Goal: Task Accomplishment & Management: Manage account settings

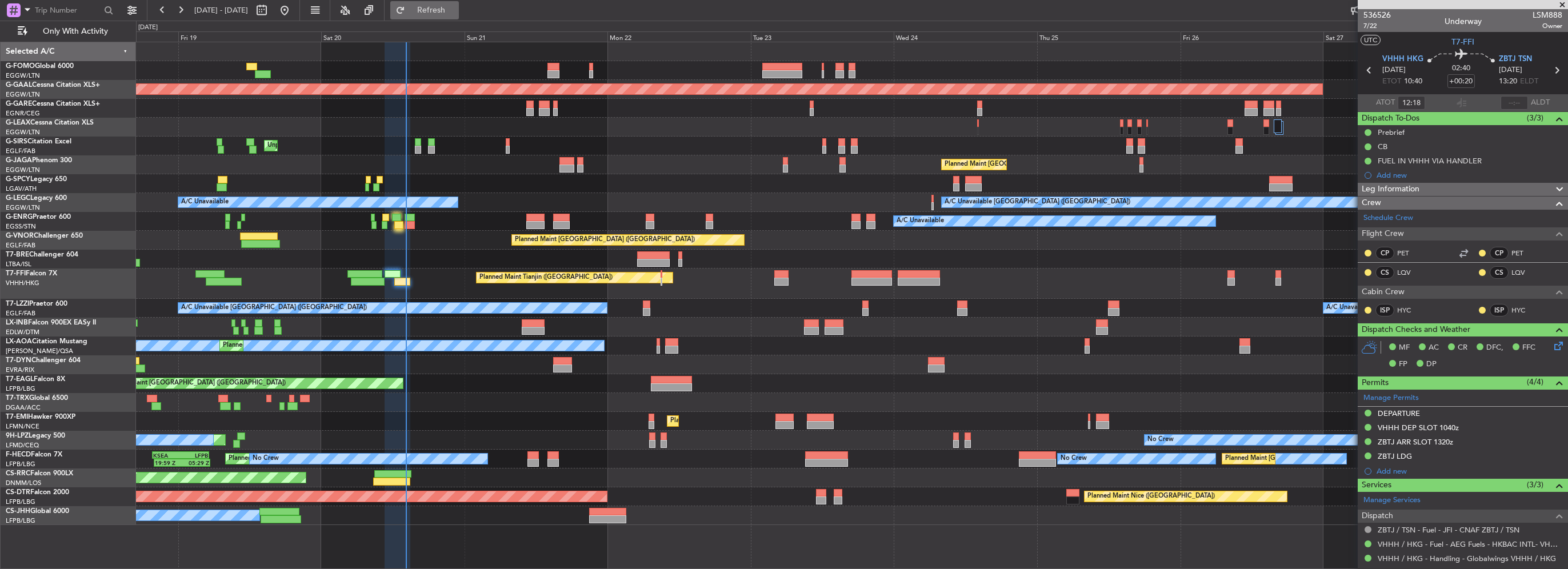
click at [455, 9] on span "Refresh" at bounding box center [431, 10] width 48 height 8
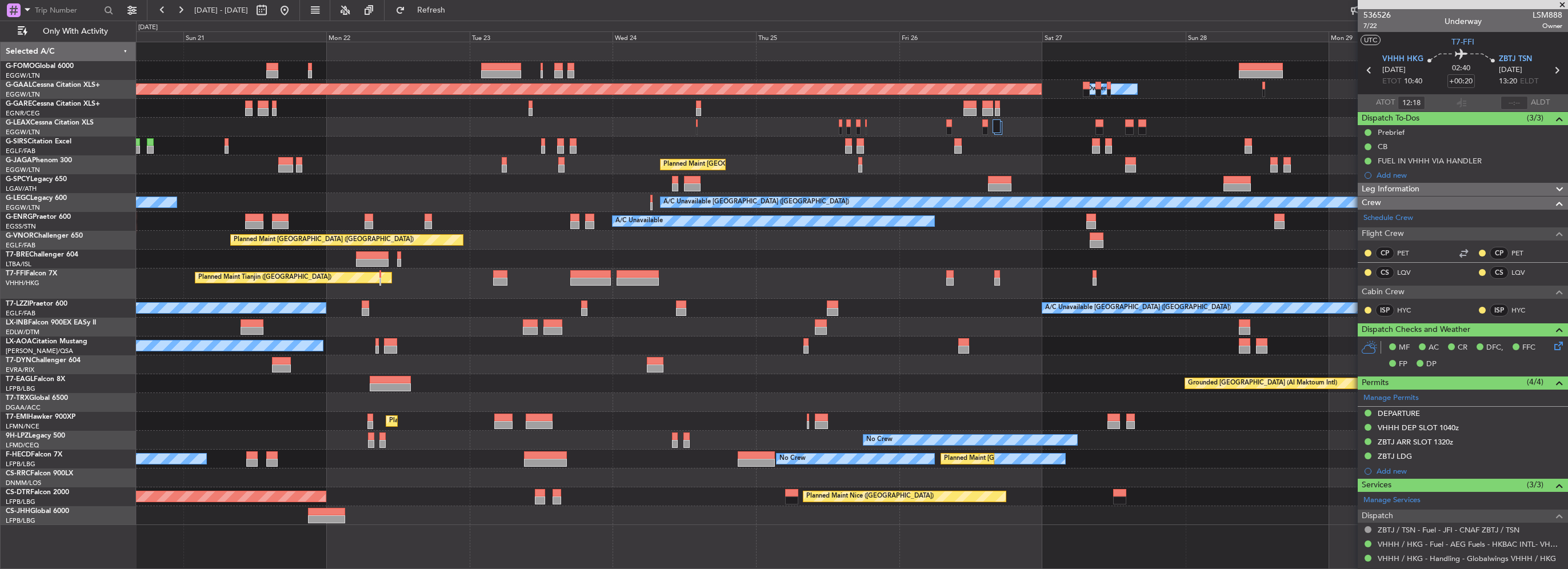
click at [544, 252] on div "Planned Maint Dusseldorf Owner Unplanned Maint [GEOGRAPHIC_DATA] ([GEOGRAPHIC_D…" at bounding box center [852, 283] width 1432 height 483
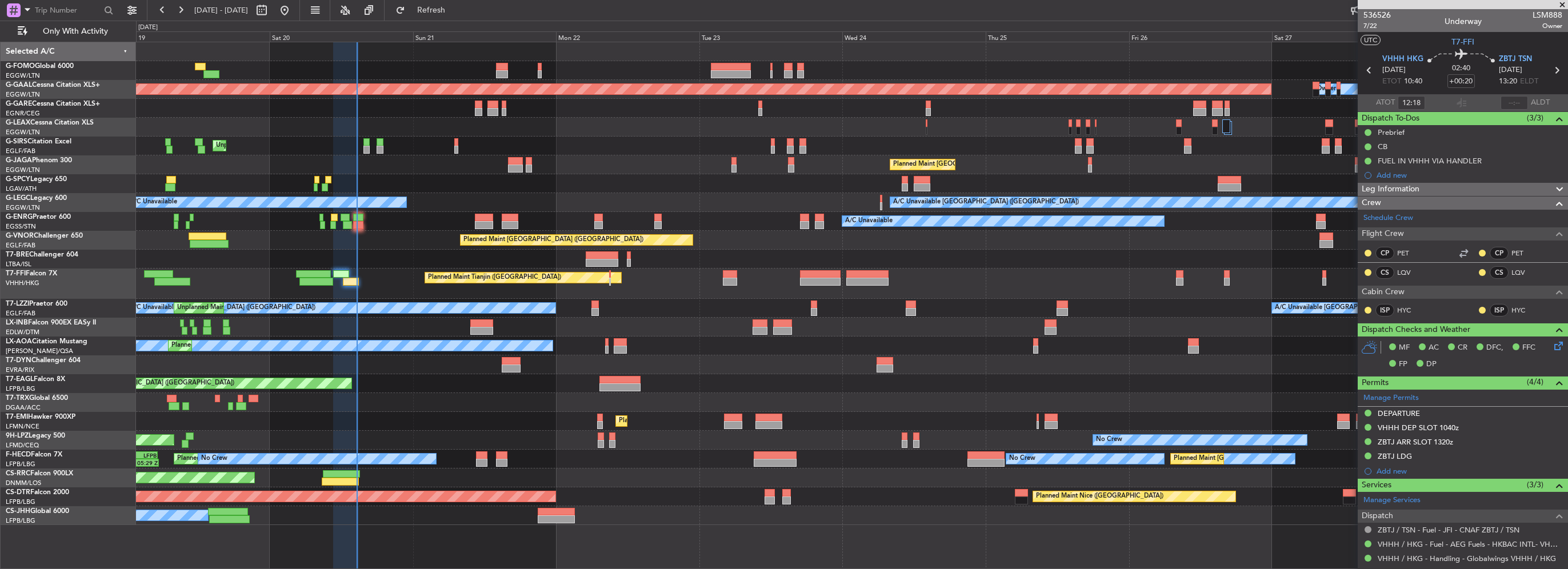
click at [394, 361] on div at bounding box center [852, 365] width 1432 height 19
drag, startPoint x: 455, startPoint y: 2, endPoint x: 338, endPoint y: 228, distance: 254.5
click at [455, 2] on button "Refresh" at bounding box center [424, 10] width 69 height 18
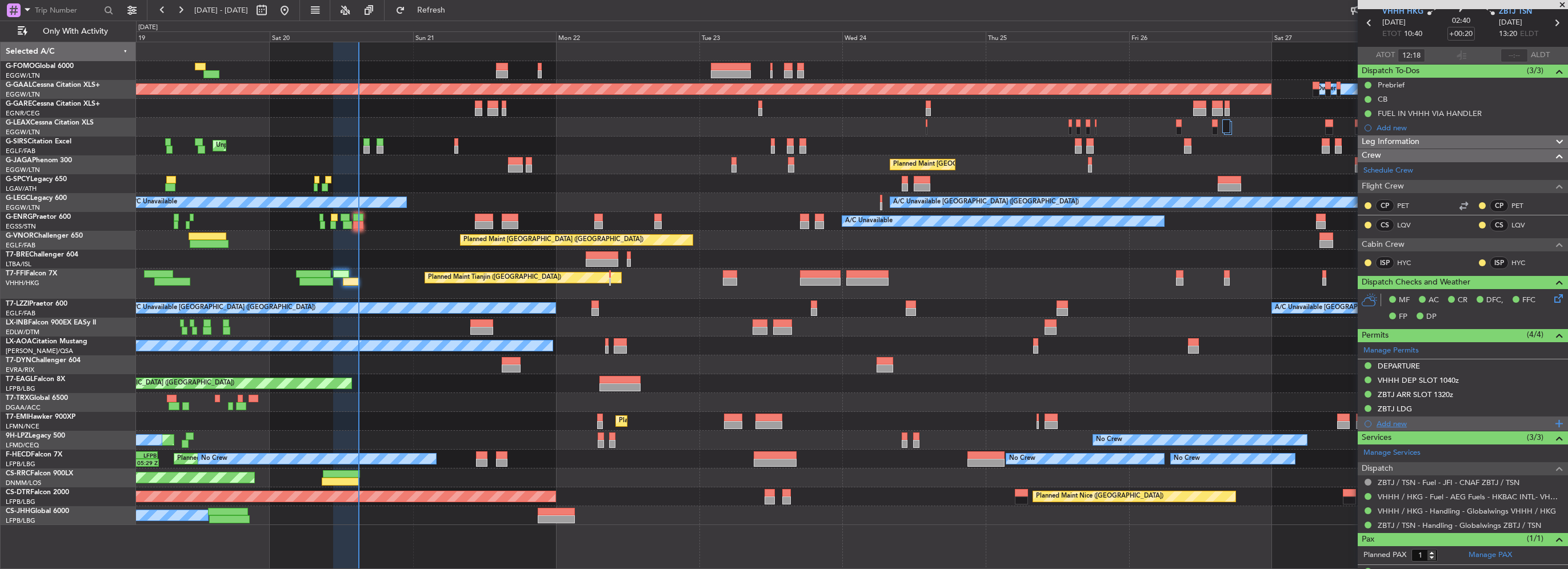
scroll to position [67, 0]
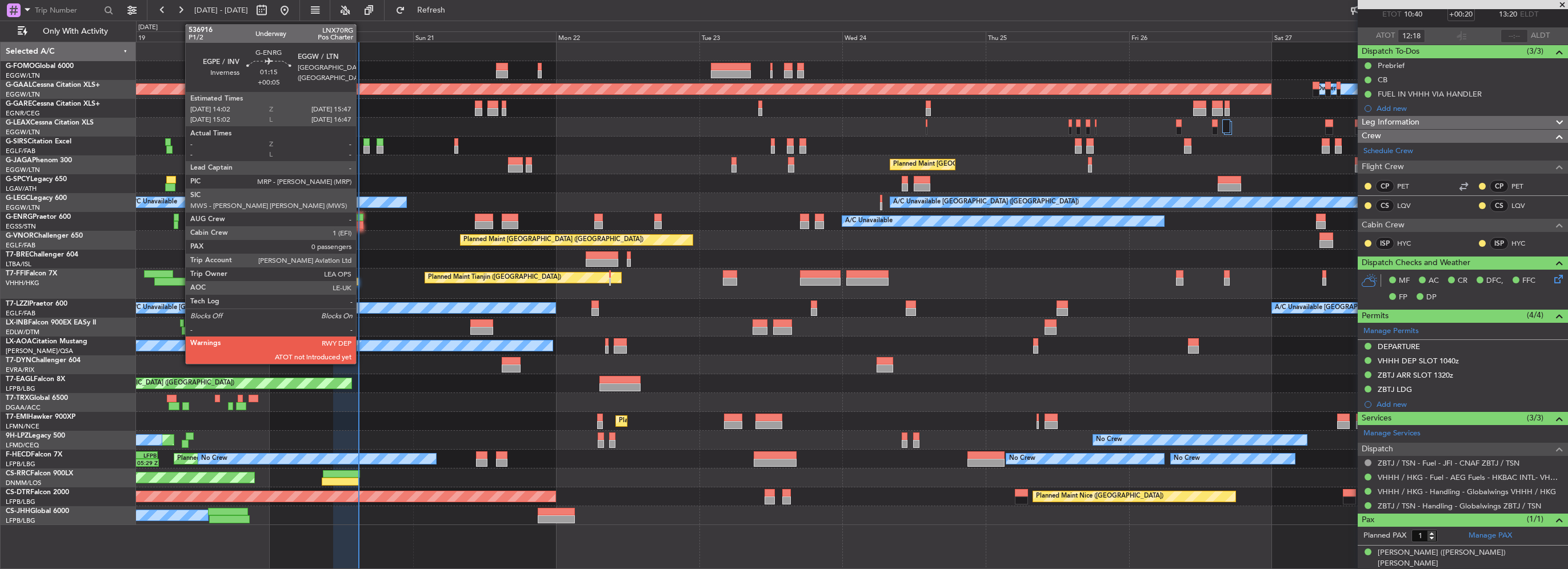
click at [361, 221] on div at bounding box center [359, 225] width 11 height 8
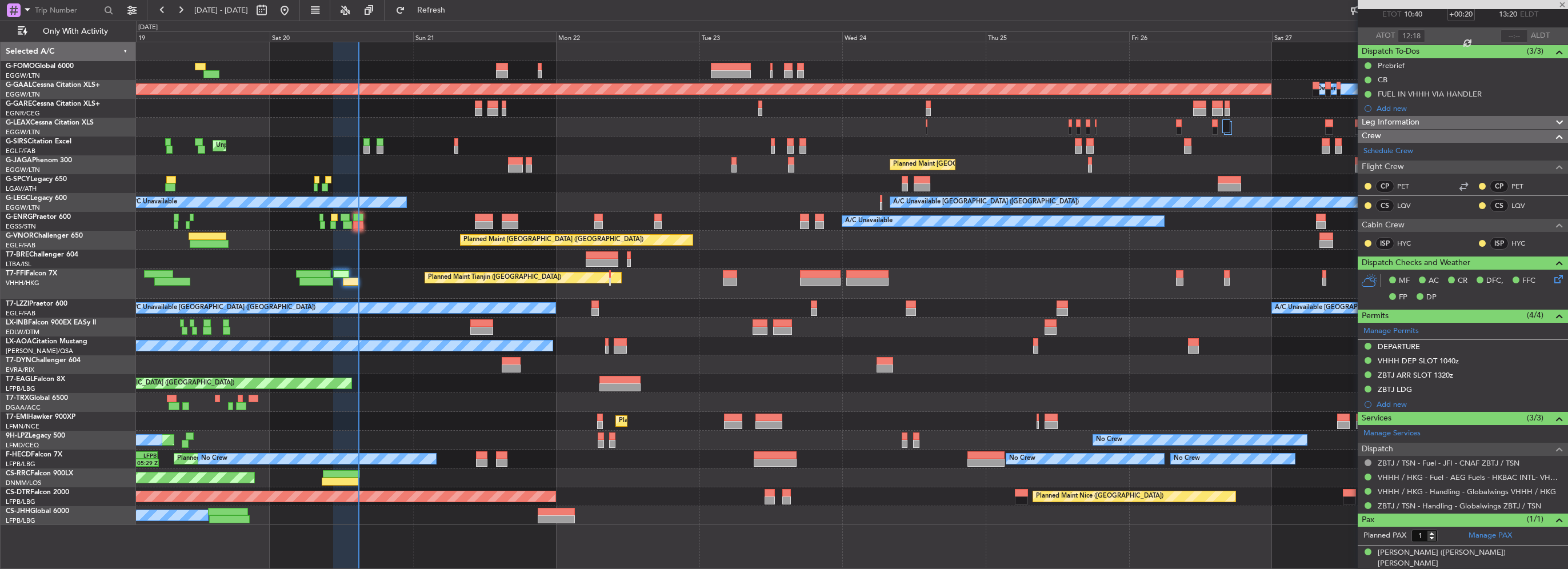
type input "+00:05"
type input "0"
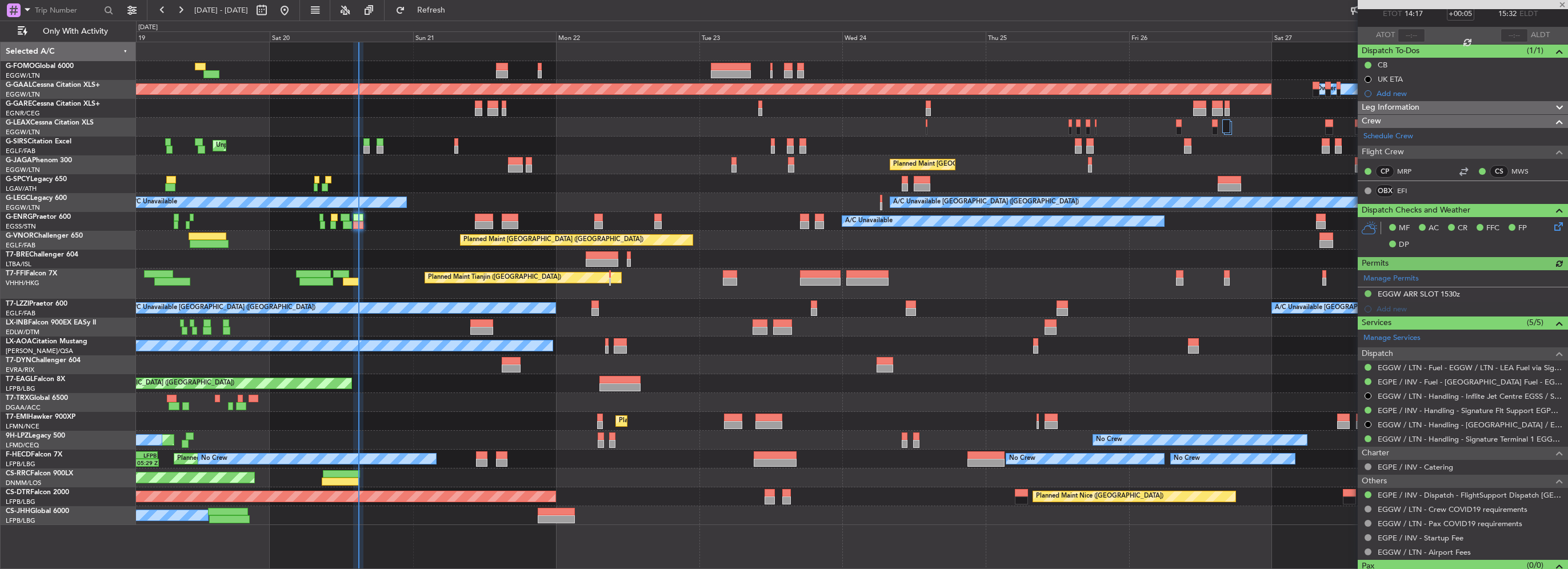
scroll to position [88, 0]
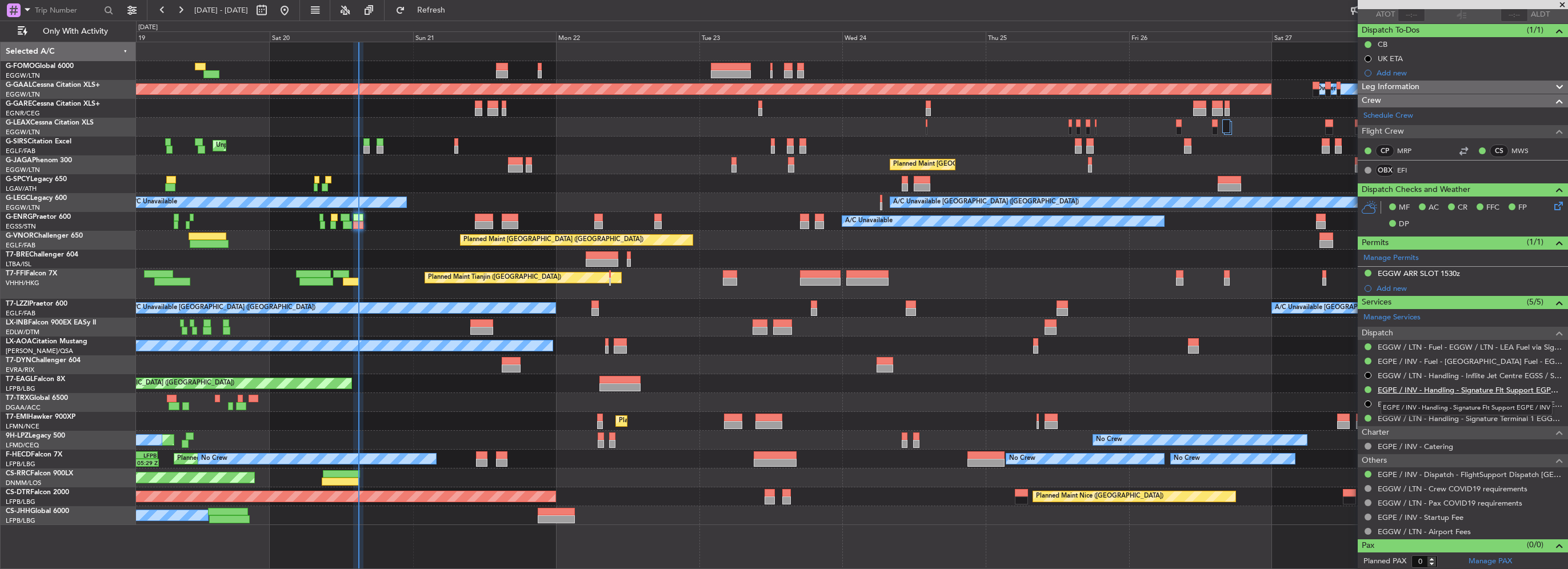
click at [1422, 389] on link "EGPE / INV - Handling - Signature Flt Support EGPE / INV" at bounding box center [1469, 390] width 184 height 10
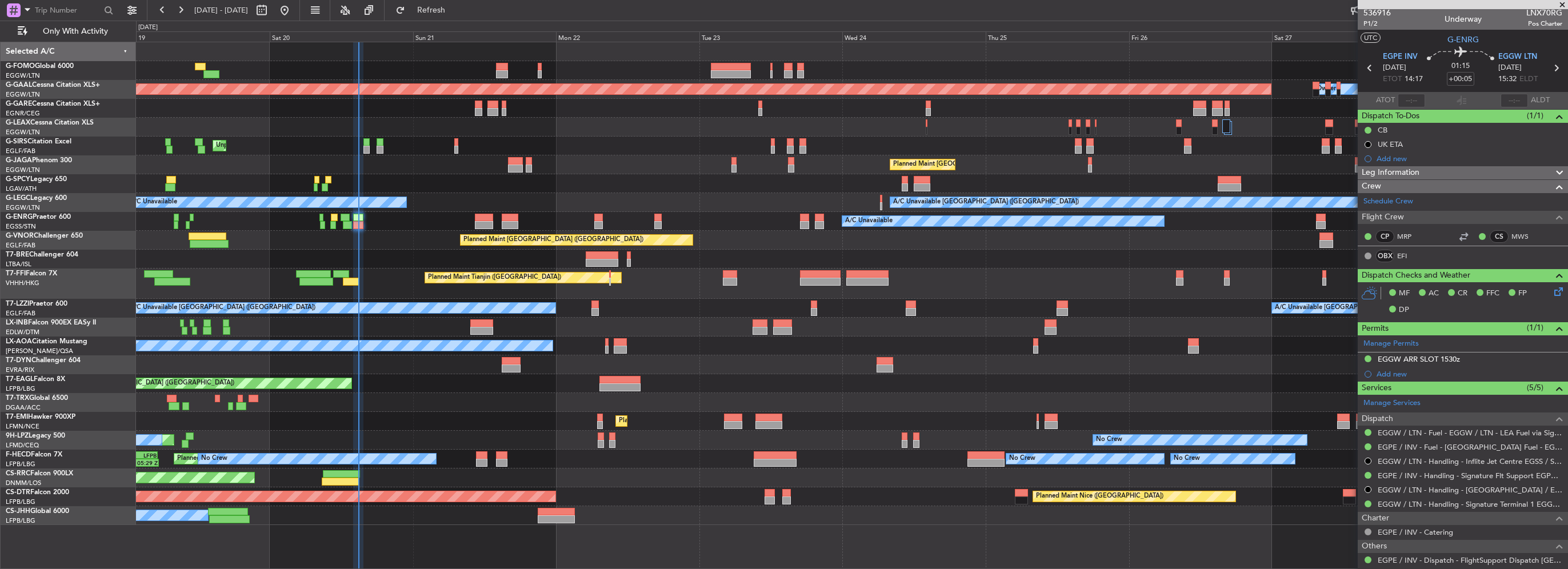
scroll to position [0, 0]
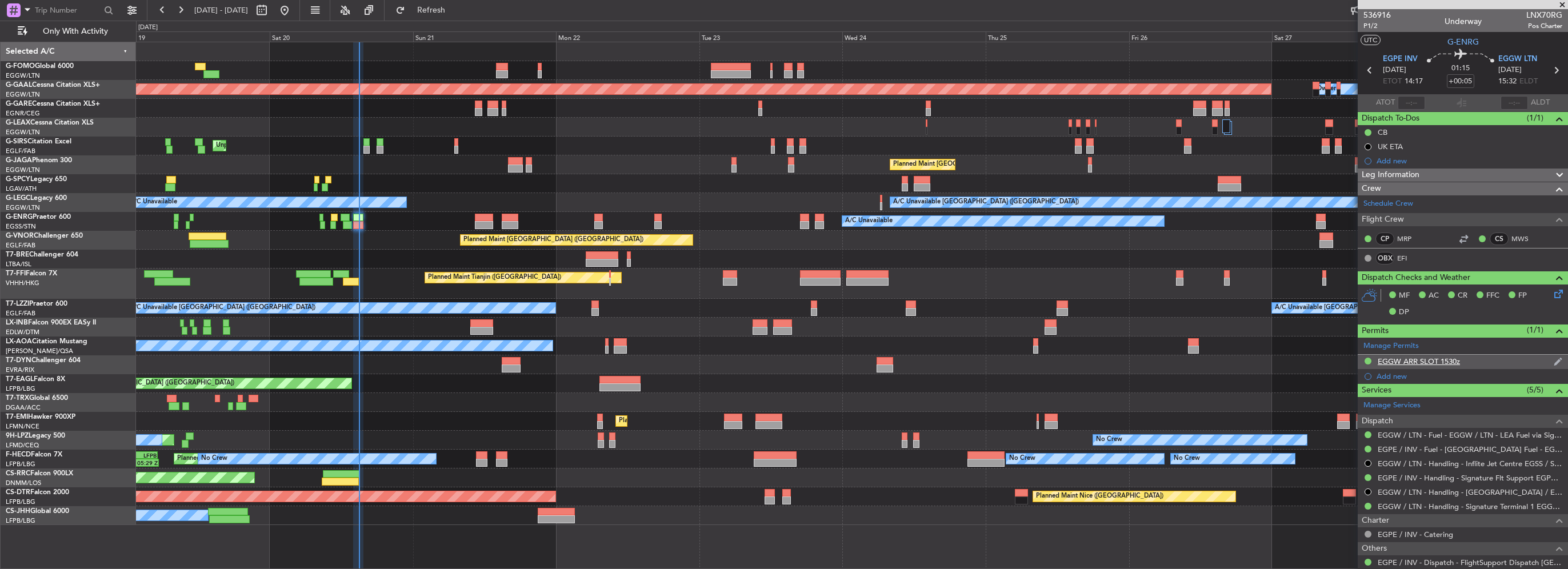
click at [1446, 359] on div "EGGW ARR SLOT 1530z" at bounding box center [1418, 361] width 82 height 10
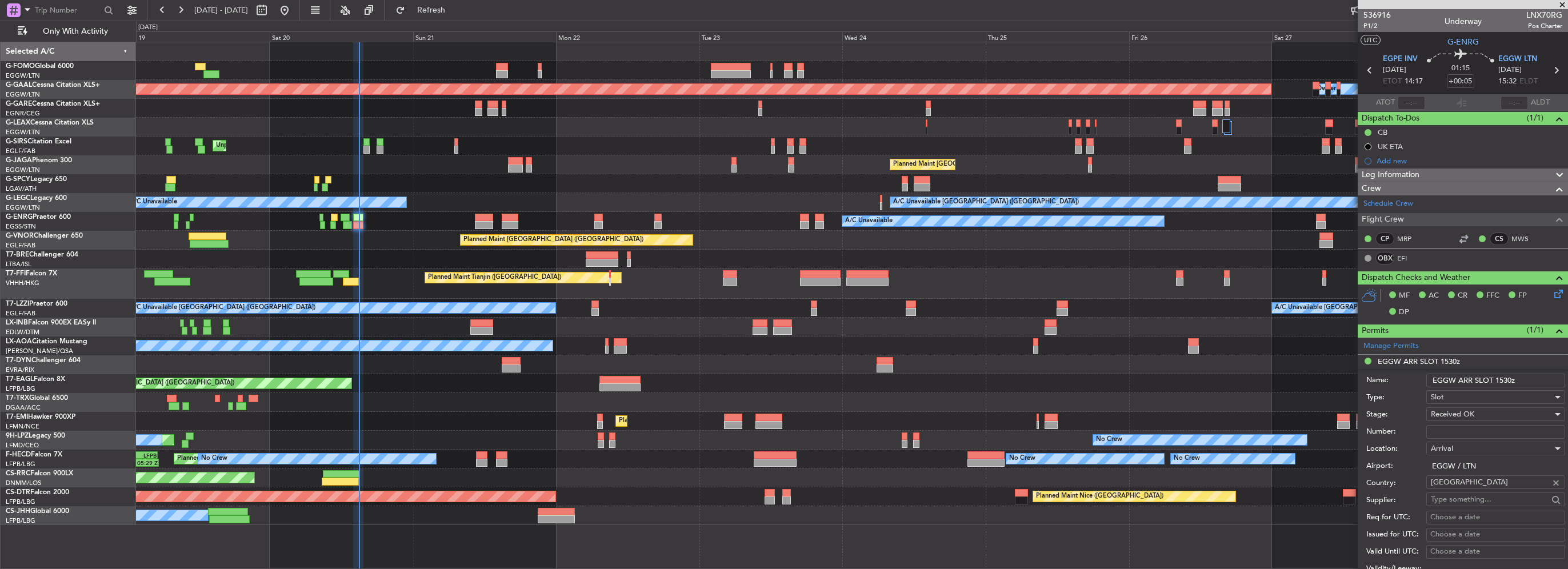
drag, startPoint x: 1508, startPoint y: 379, endPoint x: 1498, endPoint y: 382, distance: 10.4
click at [1498, 382] on input "EGGW ARR SLOT 1530z" at bounding box center [1496, 380] width 139 height 14
drag, startPoint x: 1510, startPoint y: 379, endPoint x: 1498, endPoint y: 379, distance: 12.0
click at [1498, 379] on input "EGGW ARR SLOT 1530z" at bounding box center [1496, 380] width 139 height 14
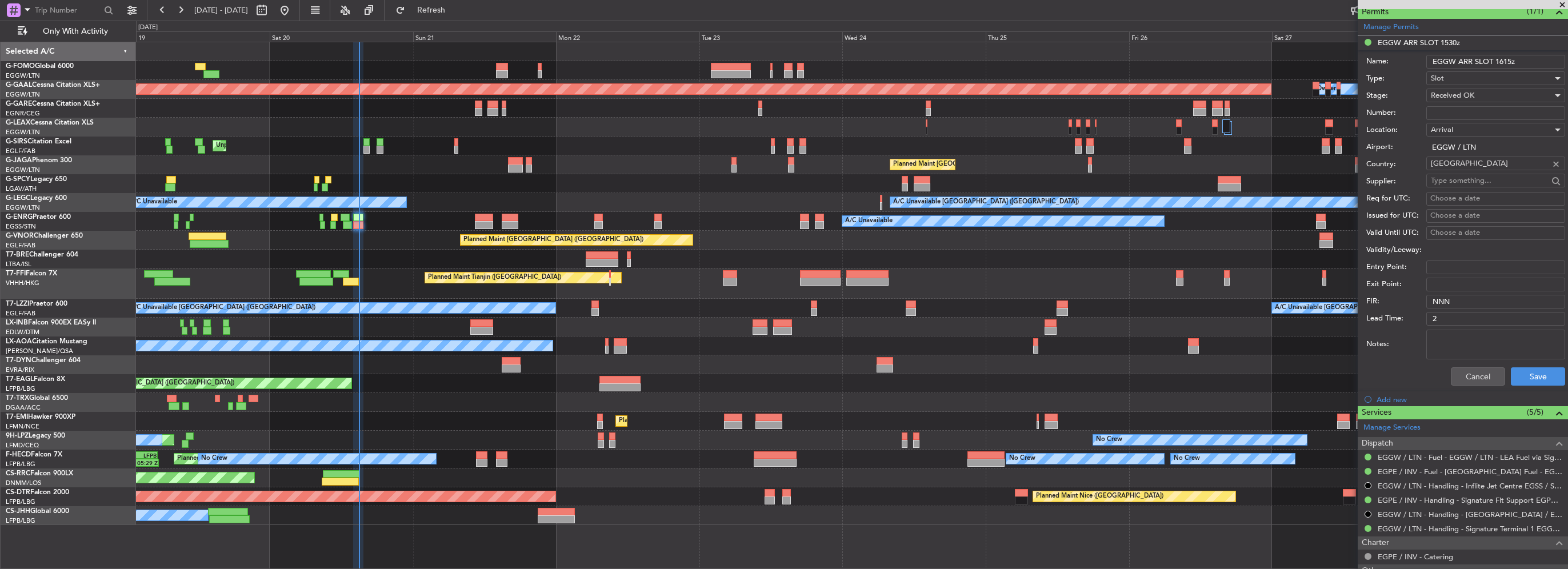
scroll to position [343, 0]
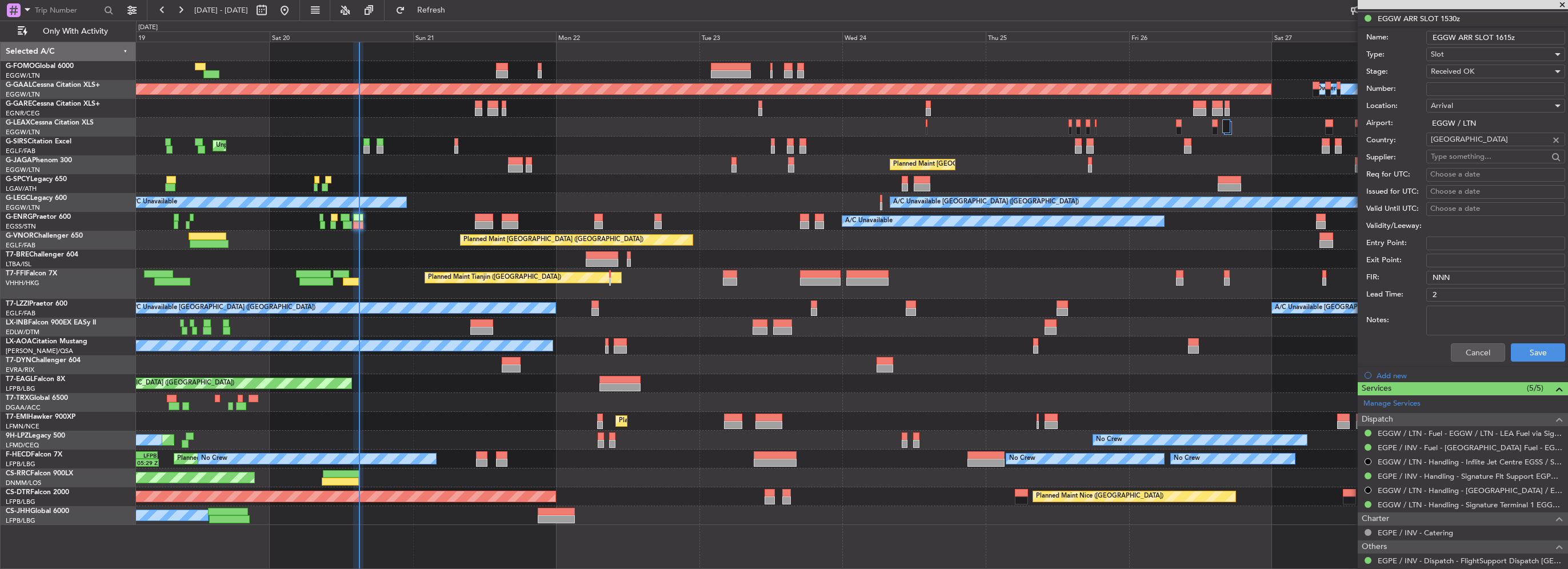
type input "EGGW ARR SLOT 1615z"
click at [1538, 341] on div "Cancel Save" at bounding box center [1466, 352] width 199 height 30
click at [1538, 345] on div "Cancel Save" at bounding box center [1466, 352] width 199 height 30
drag, startPoint x: 1538, startPoint y: 345, endPoint x: 1521, endPoint y: 347, distance: 17.1
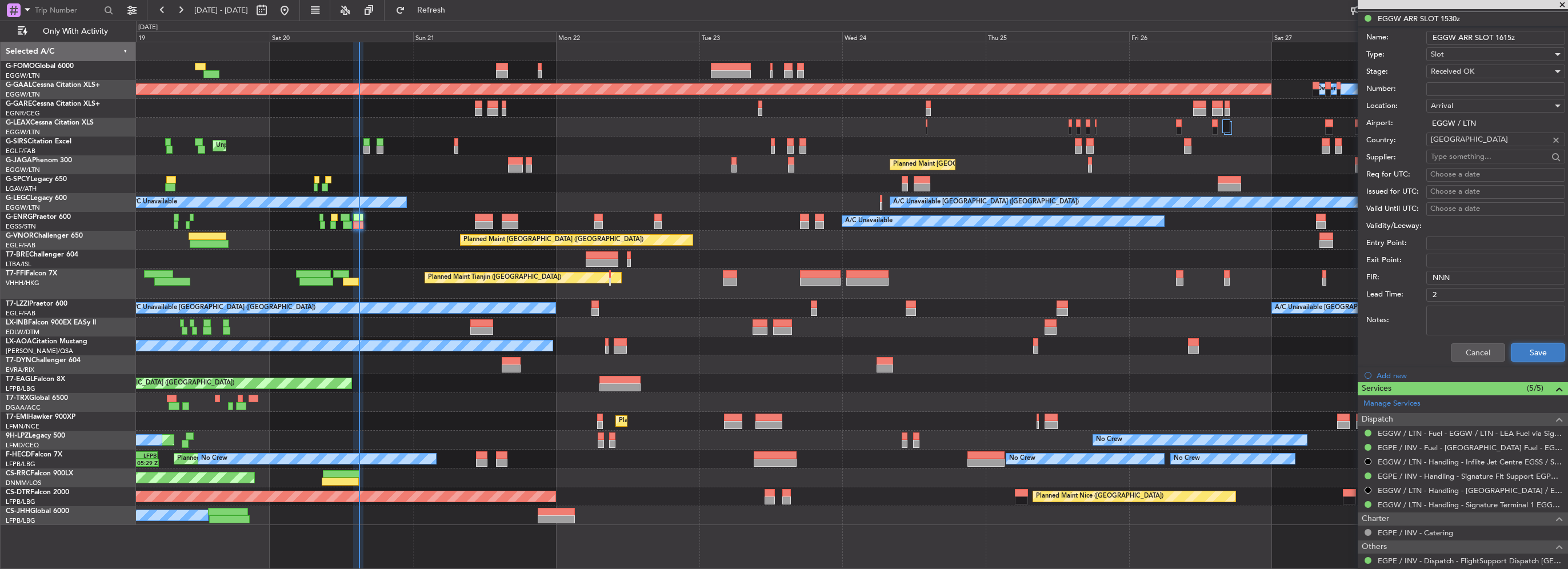
click at [1521, 347] on button "Save" at bounding box center [1538, 352] width 54 height 18
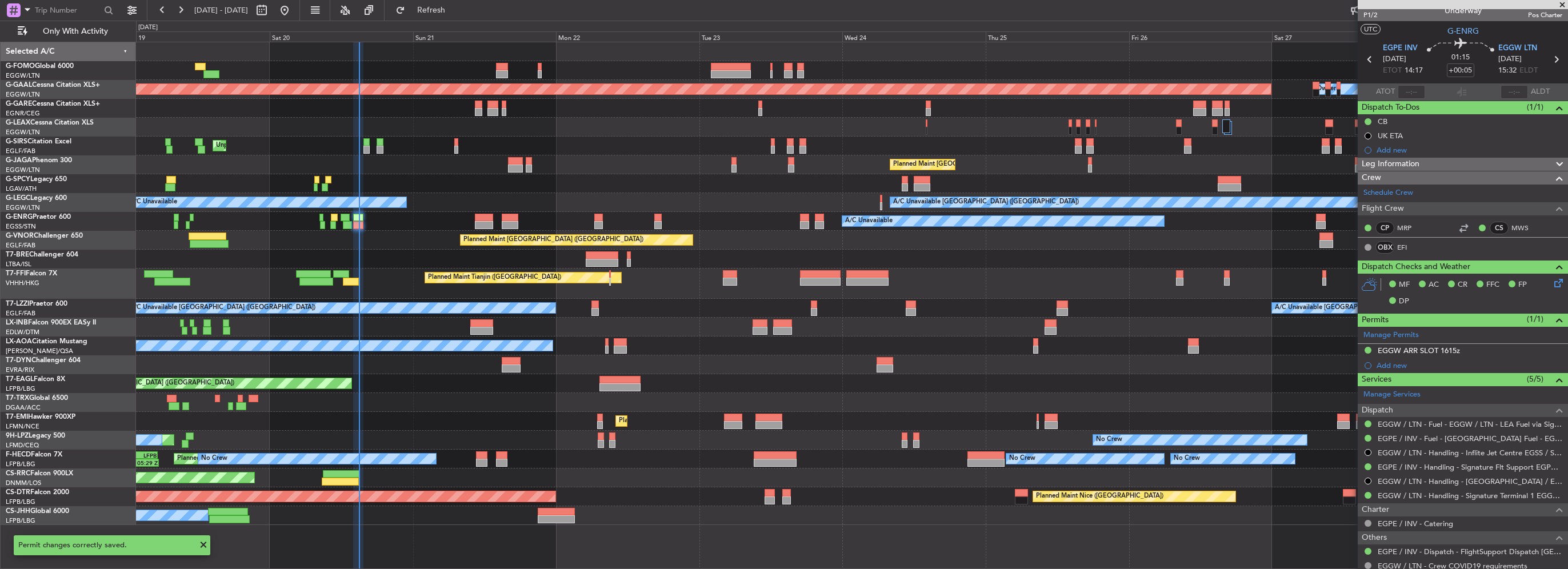
scroll to position [0, 0]
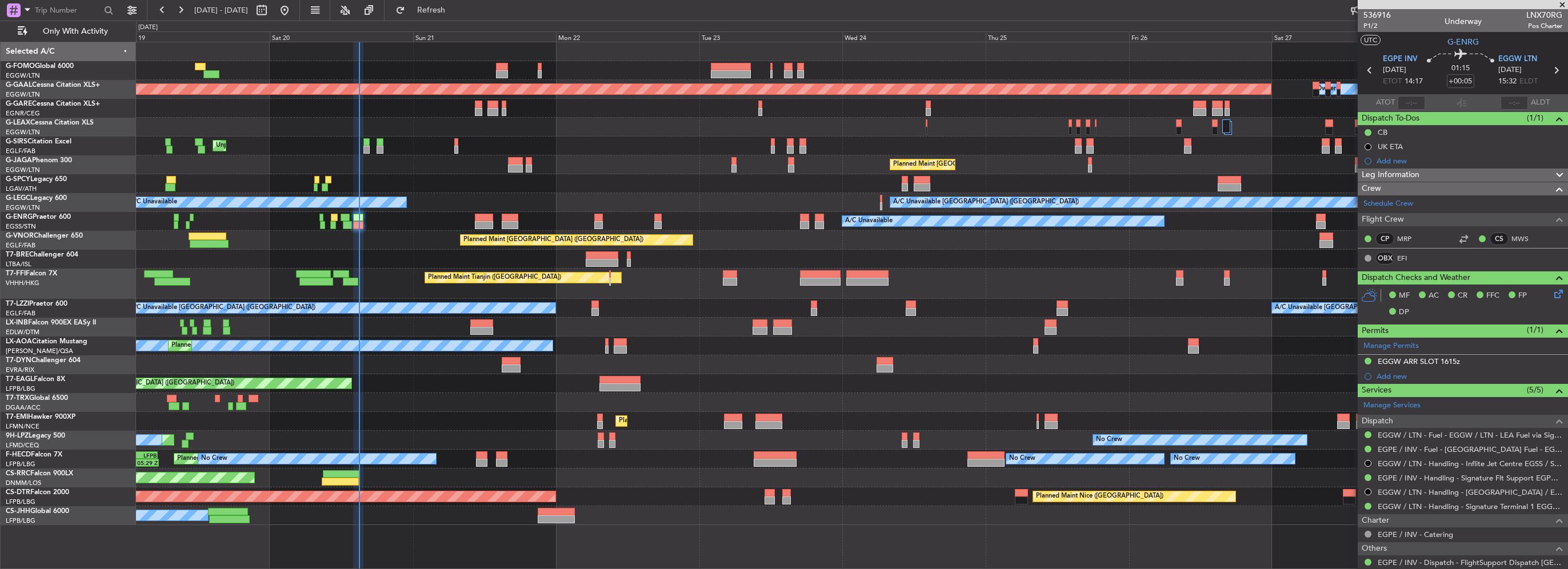
click at [359, 478] on div "Planned Maint [GEOGRAPHIC_DATA] ([GEOGRAPHIC_DATA])" at bounding box center [852, 478] width 1432 height 19
click at [356, 476] on div at bounding box center [341, 474] width 37 height 8
type input "+00:15"
type input "08:58"
type input "2"
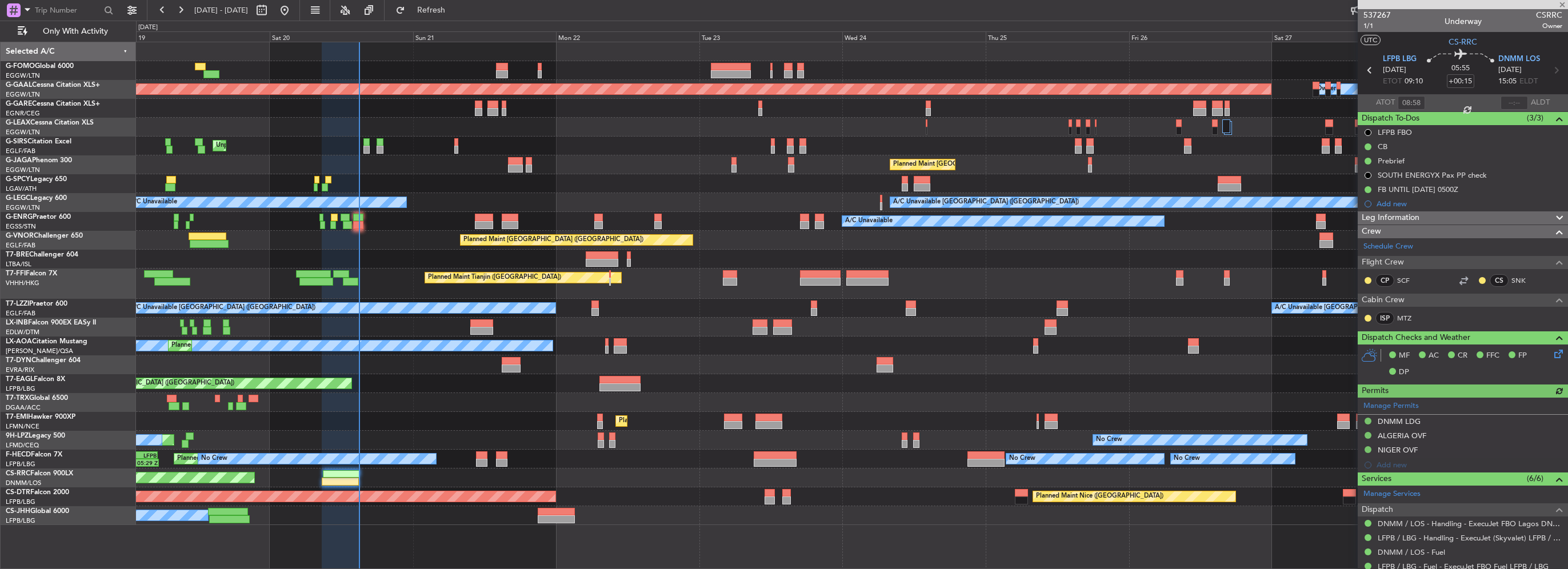
click at [1505, 100] on div at bounding box center [1514, 103] width 27 height 14
click at [1508, 100] on input "text" at bounding box center [1514, 103] width 27 height 14
type input "14:58"
click at [455, 6] on span "Refresh" at bounding box center [431, 10] width 48 height 8
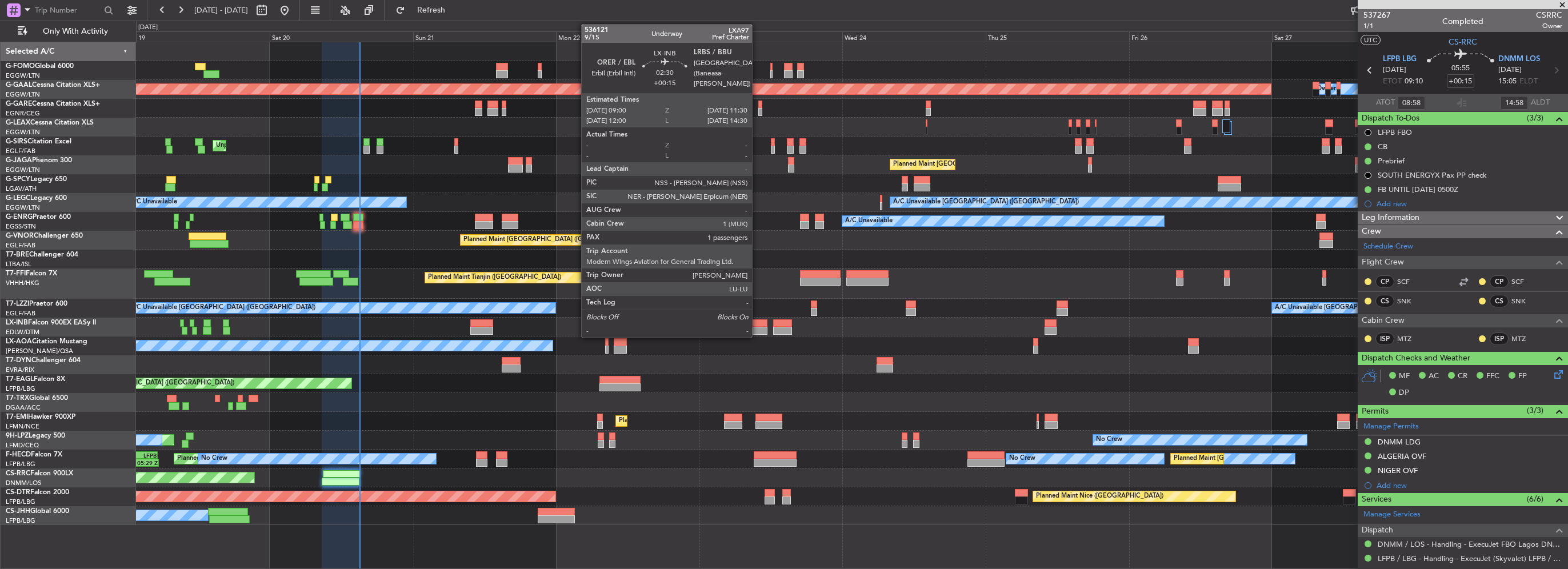
click at [757, 330] on div at bounding box center [760, 330] width 15 height 8
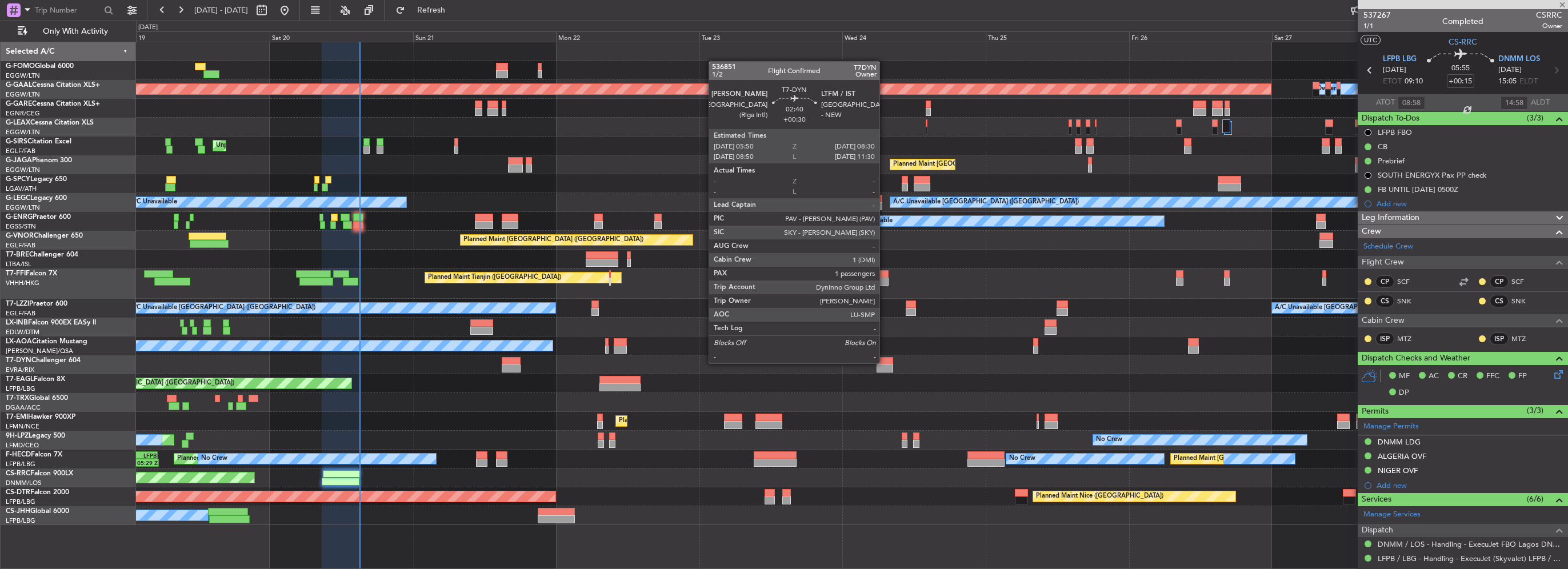
type input "1"
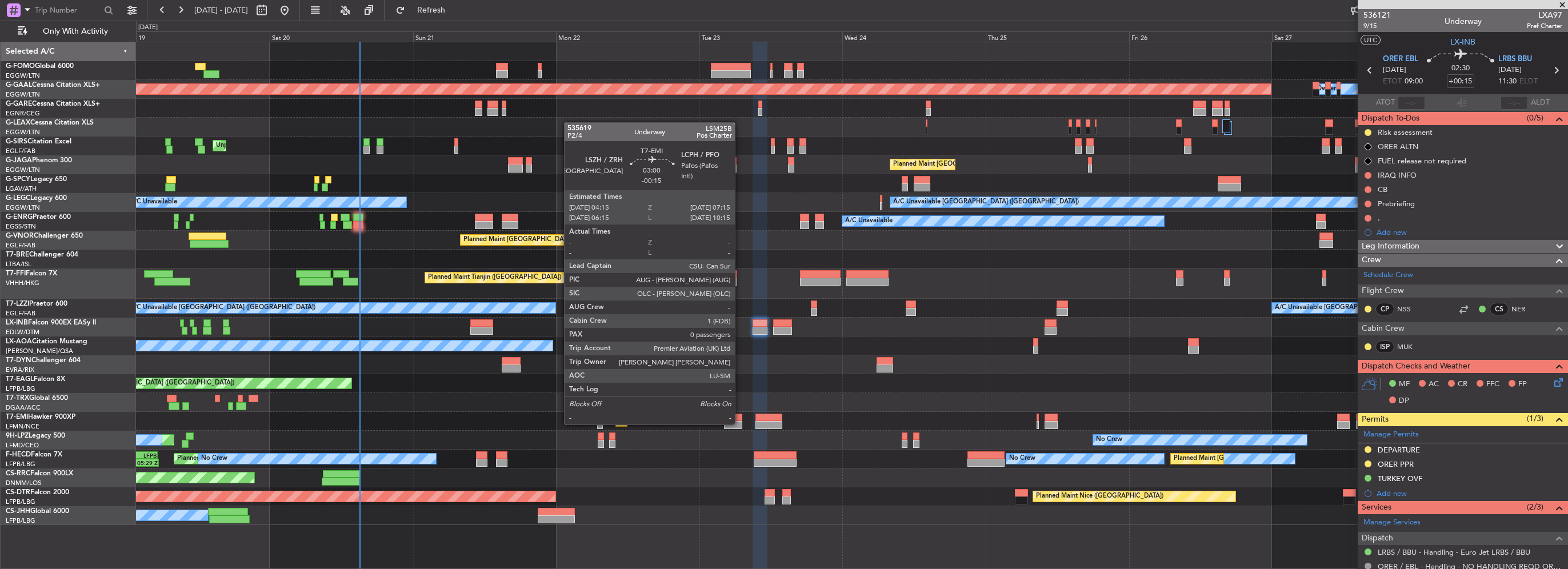
click at [740, 424] on div at bounding box center [733, 425] width 18 height 8
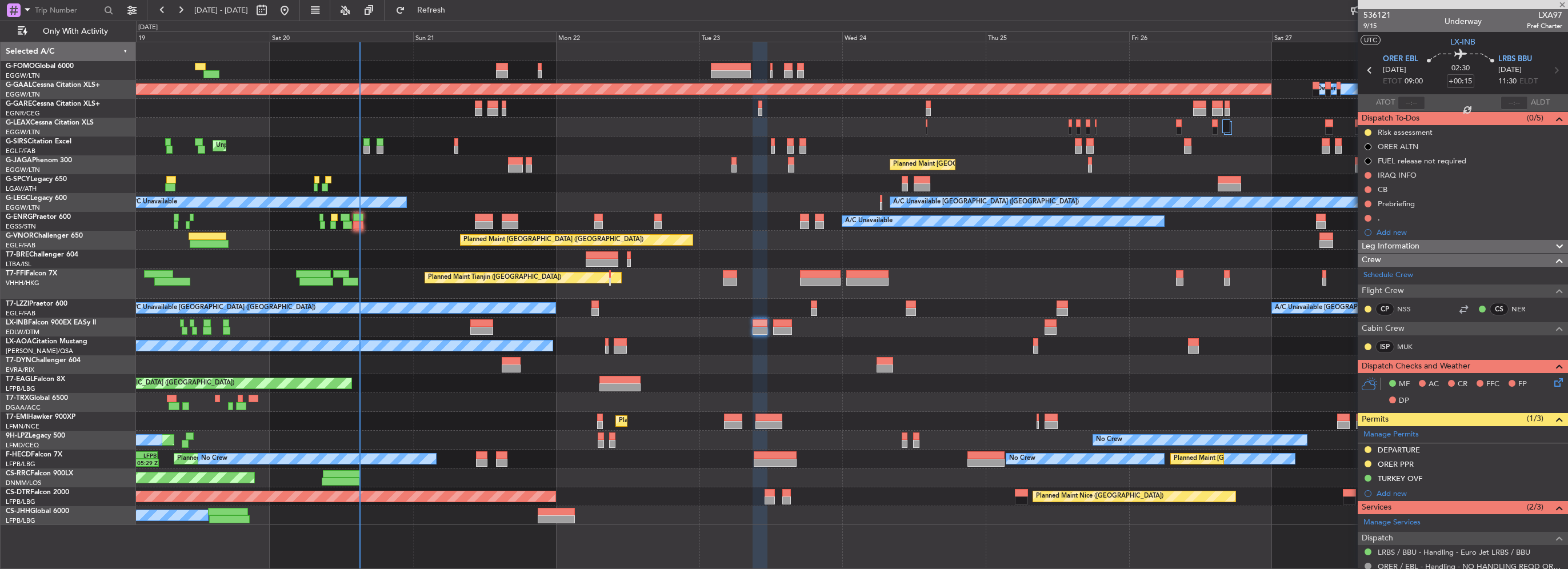
type input "-00:15"
type input "0"
